Goal: Find specific page/section: Find specific page/section

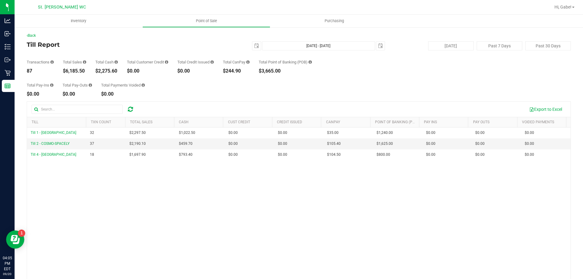
drag, startPoint x: 46, startPoint y: 61, endPoint x: 18, endPoint y: 65, distance: 29.2
drag, startPoint x: 18, startPoint y: 65, endPoint x: 49, endPoint y: 29, distance: 48.0
click at [49, 30] on div "Back Till Report 2025-09-20 Sep 20, 2025 - Sep 20, 2025 2025-09-20 Today Past 7…" at bounding box center [299, 176] width 569 height 298
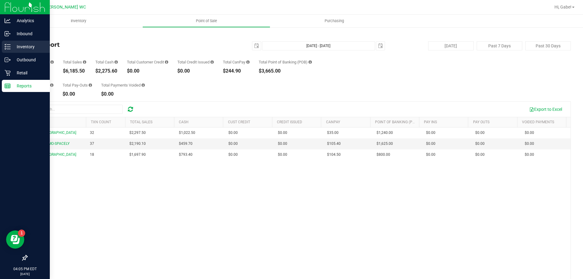
click at [16, 43] on p "Inventory" at bounding box center [29, 46] width 36 height 7
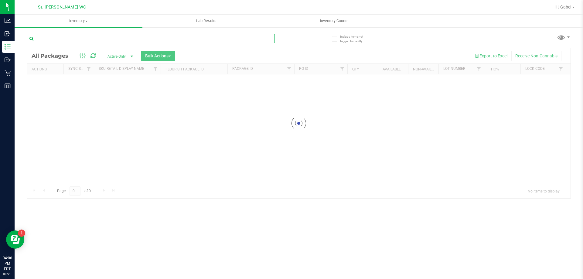
click at [142, 38] on input "text" at bounding box center [151, 38] width 248 height 9
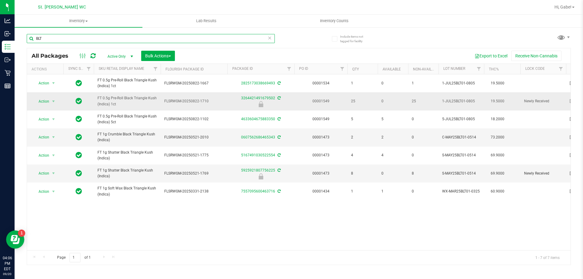
type input "BLT"
drag, startPoint x: 127, startPoint y: 106, endPoint x: 110, endPoint y: 102, distance: 16.9
click at [110, 102] on span "FT 0.5g Pre-Roll Black Triangle Kush (Indica) 1ct" at bounding box center [128, 101] width 60 height 12
